Goal: Task Accomplishment & Management: Use online tool/utility

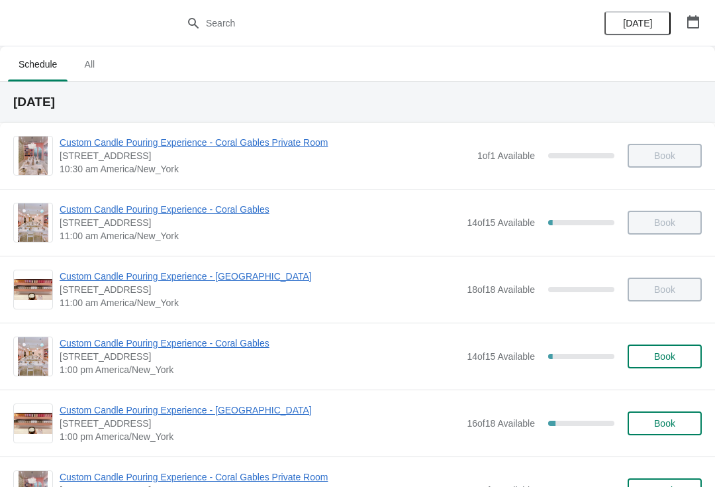
click at [179, 213] on span "Custom Candle Pouring Experience - Coral Gables" at bounding box center [260, 209] width 401 height 13
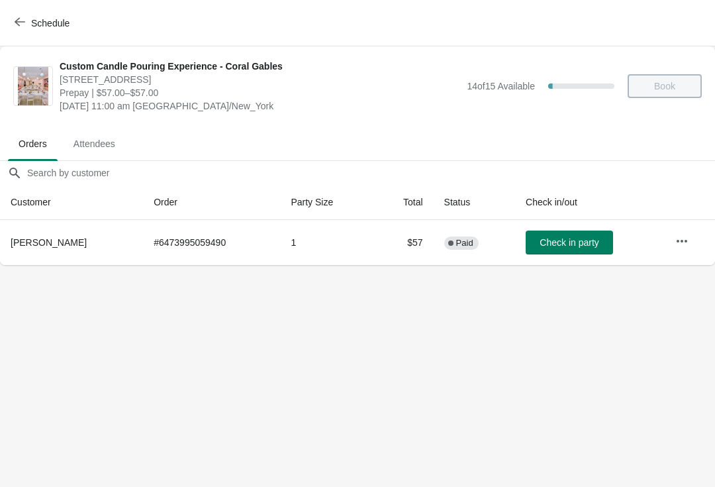
click at [17, 20] on icon "button" at bounding box center [20, 22] width 11 height 11
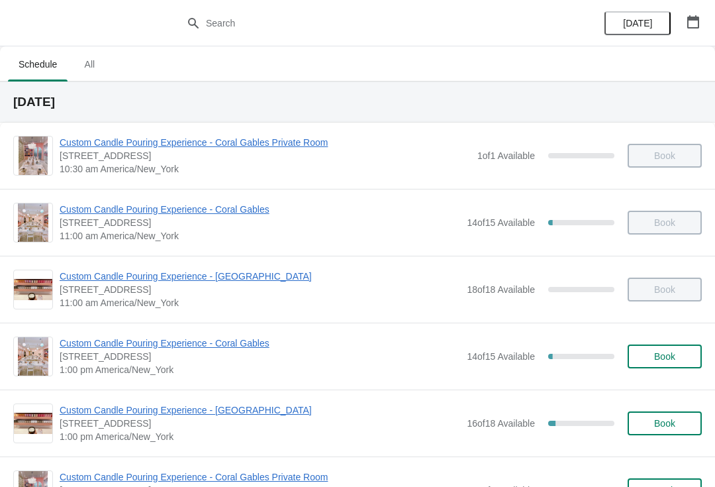
click at [180, 348] on span "Custom Candle Pouring Experience - Coral Gables" at bounding box center [260, 342] width 401 height 13
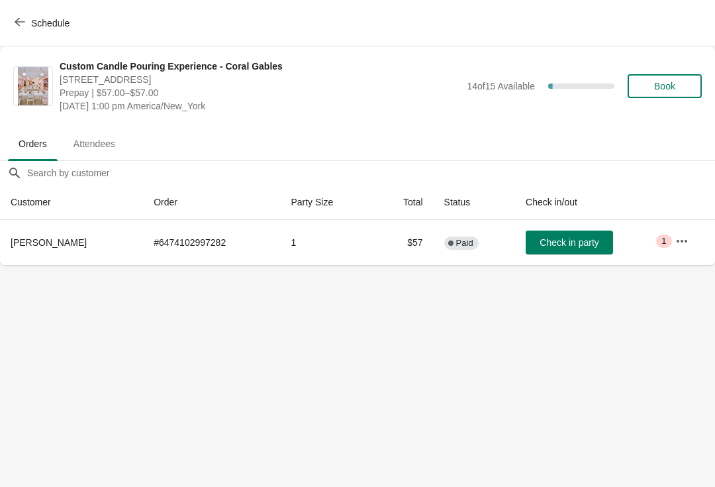
click at [28, 28] on span "Schedule" at bounding box center [43, 23] width 52 height 13
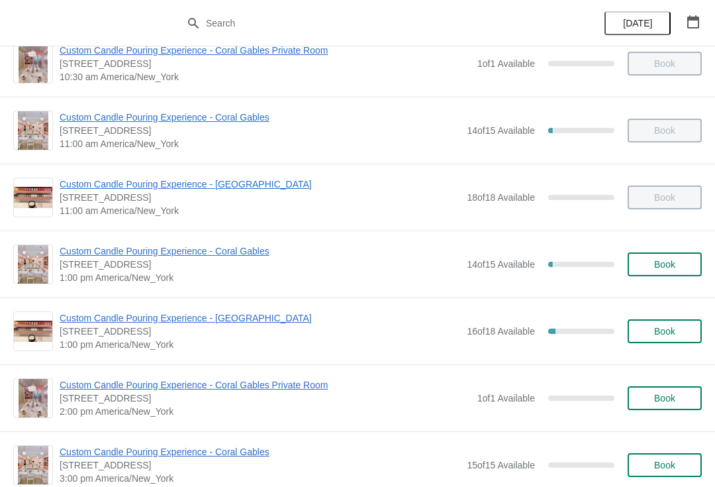
scroll to position [91, 0]
click at [207, 255] on span "Custom Candle Pouring Experience - Coral Gables" at bounding box center [260, 251] width 401 height 13
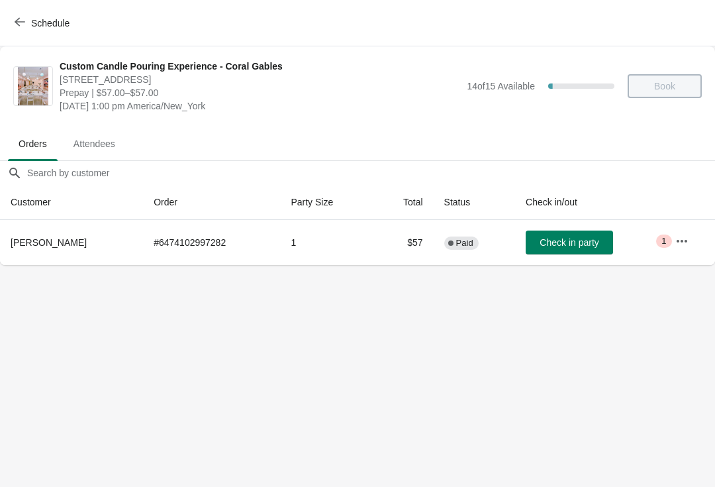
scroll to position [0, 0]
click at [559, 248] on span "Check in party" at bounding box center [569, 242] width 59 height 11
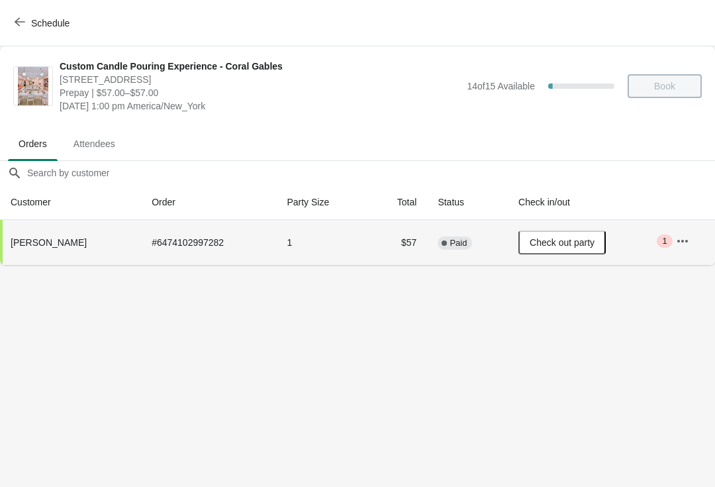
click at [19, 34] on button "Schedule" at bounding box center [44, 23] width 74 height 24
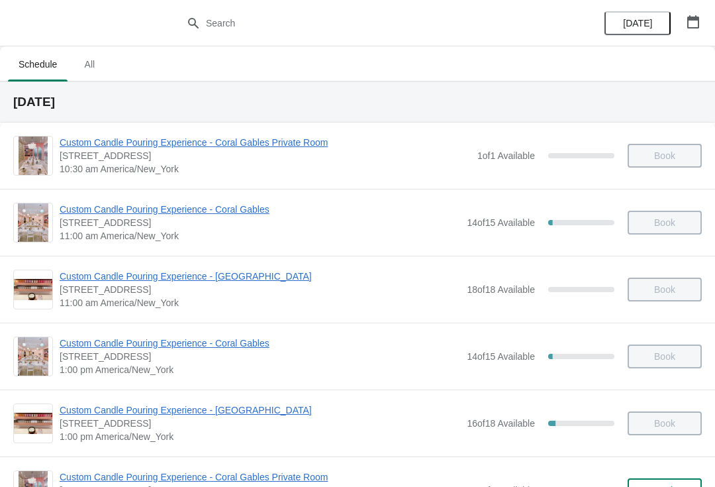
click at [239, 215] on span "Custom Candle Pouring Experience - Coral Gables" at bounding box center [260, 209] width 401 height 13
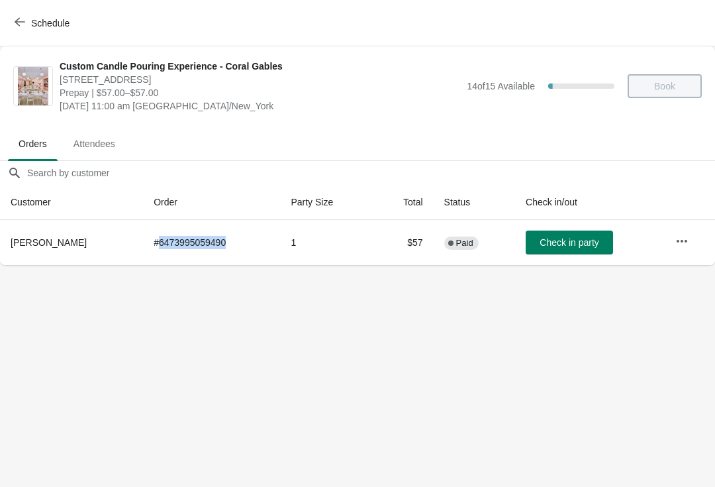
copy td "6473995059490"
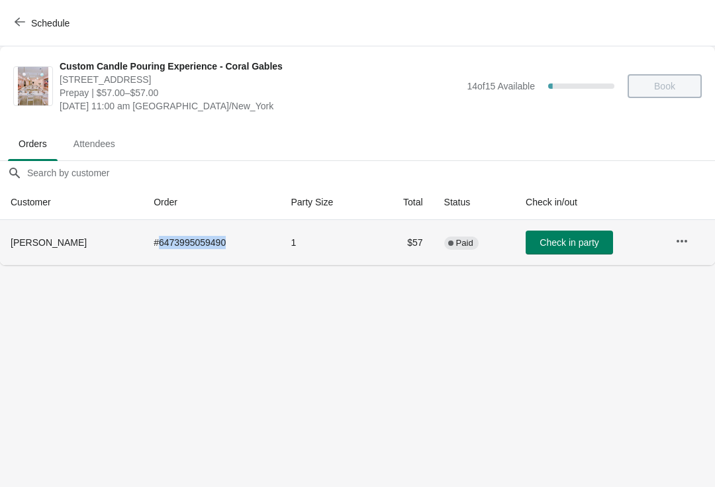
click at [303, 251] on td "1" at bounding box center [326, 242] width 93 height 45
click at [161, 368] on body "Schedule Custom Candle Pouring Experience - Coral Gables [STREET_ADDRESS] Prepa…" at bounding box center [357, 243] width 715 height 487
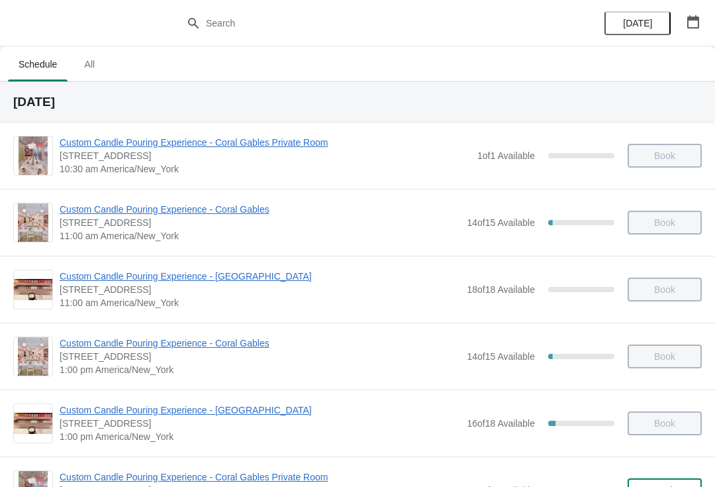
click at [246, 210] on span "Custom Candle Pouring Experience - Coral Gables" at bounding box center [260, 209] width 401 height 13
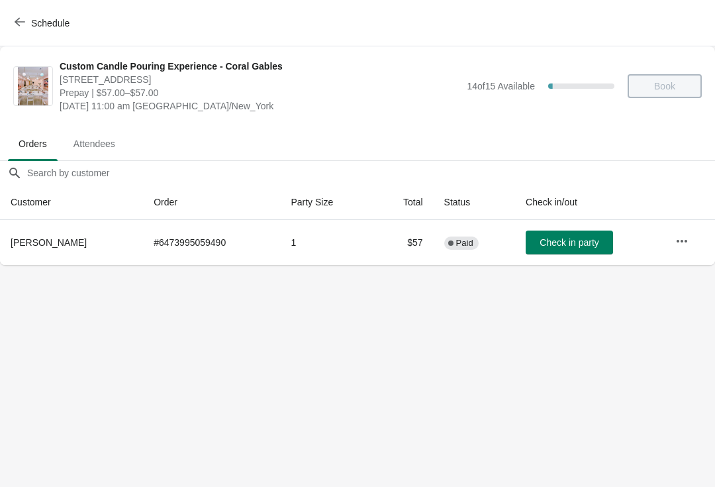
click at [571, 240] on span "Check in party" at bounding box center [569, 242] width 59 height 11
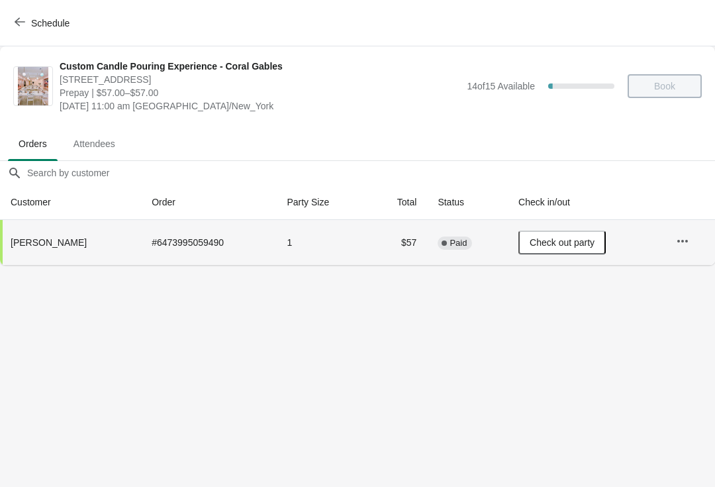
click at [9, 34] on button "Schedule" at bounding box center [44, 23] width 74 height 24
